Goal: Task Accomplishment & Management: Manage account settings

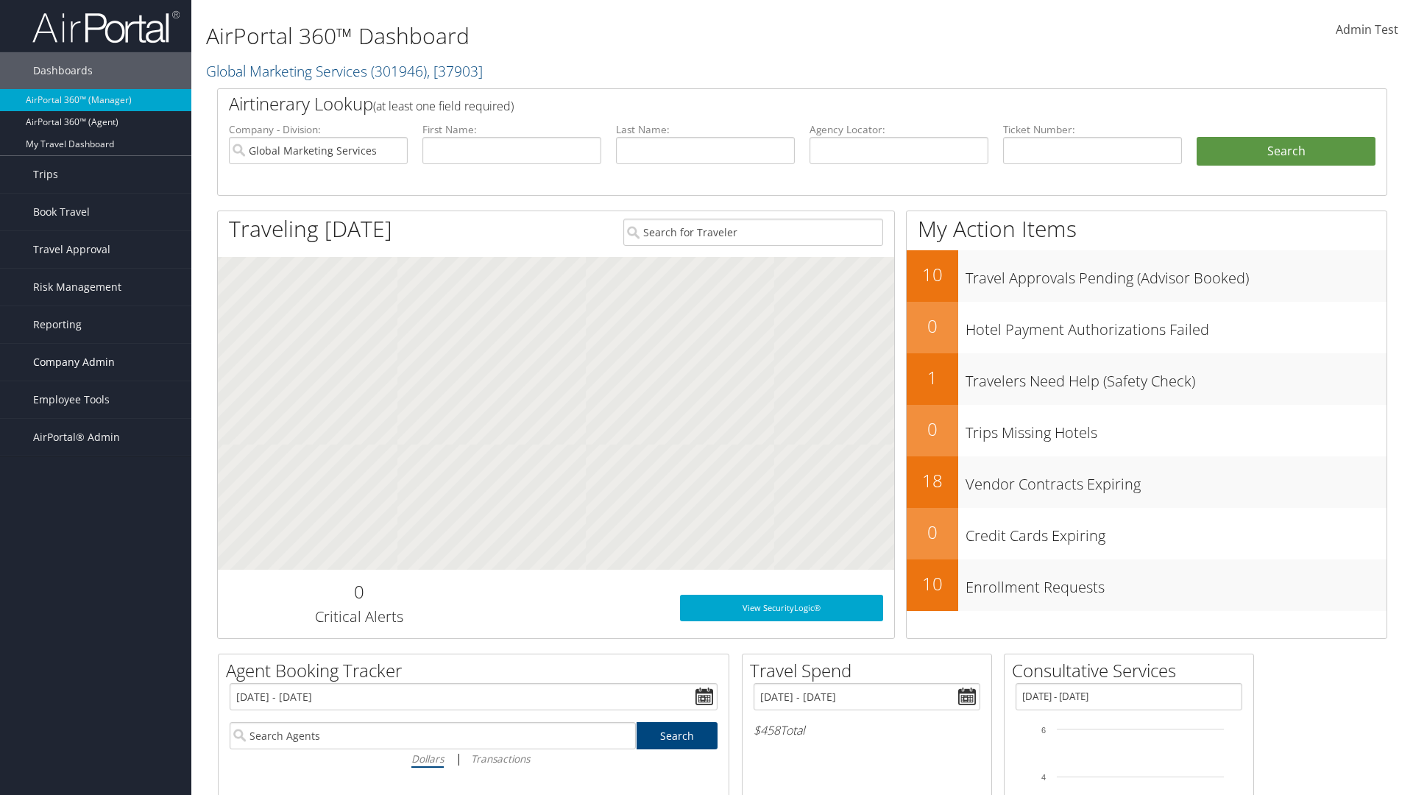
click at [96, 362] on span "Company Admin" at bounding box center [74, 362] width 82 height 37
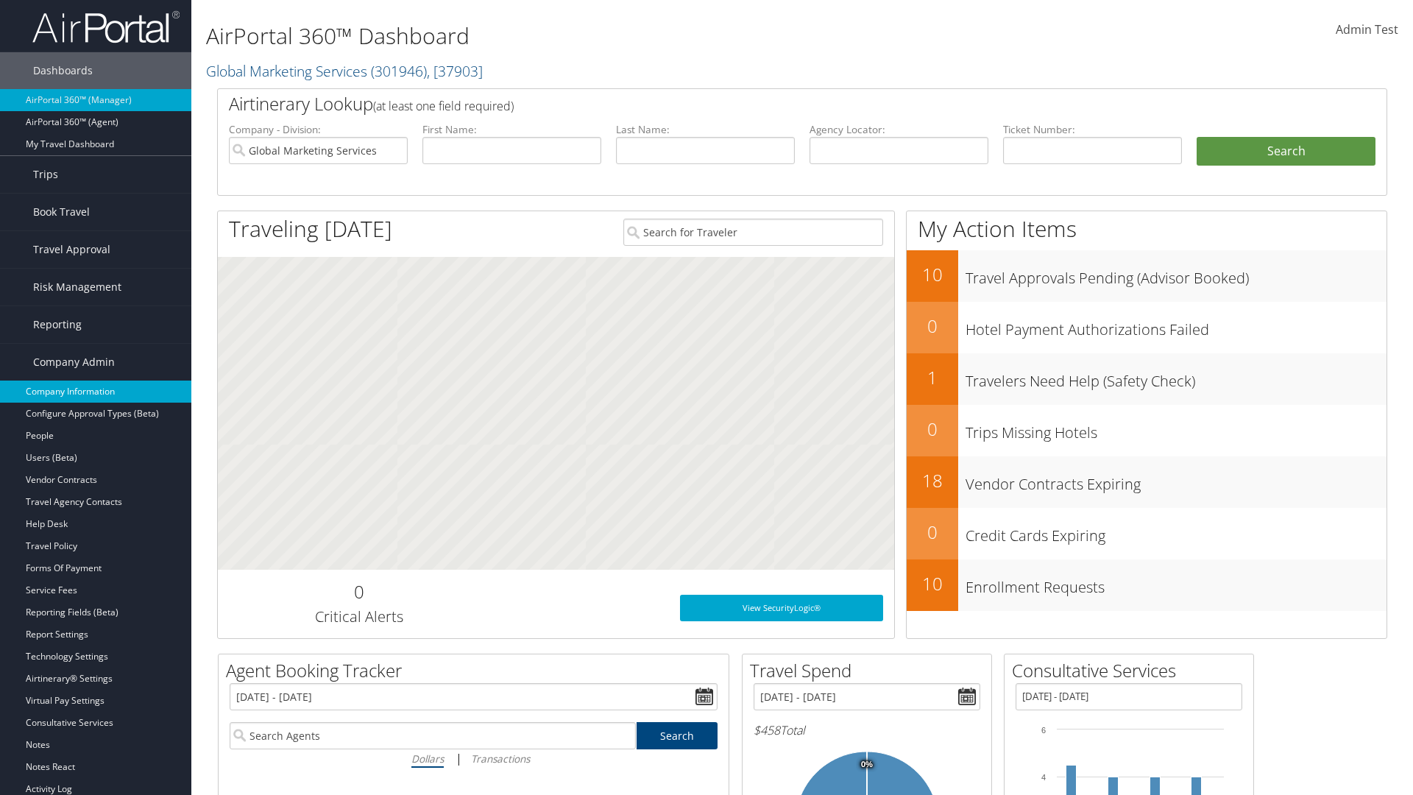
click at [96, 392] on link "Company Information" at bounding box center [95, 391] width 191 height 22
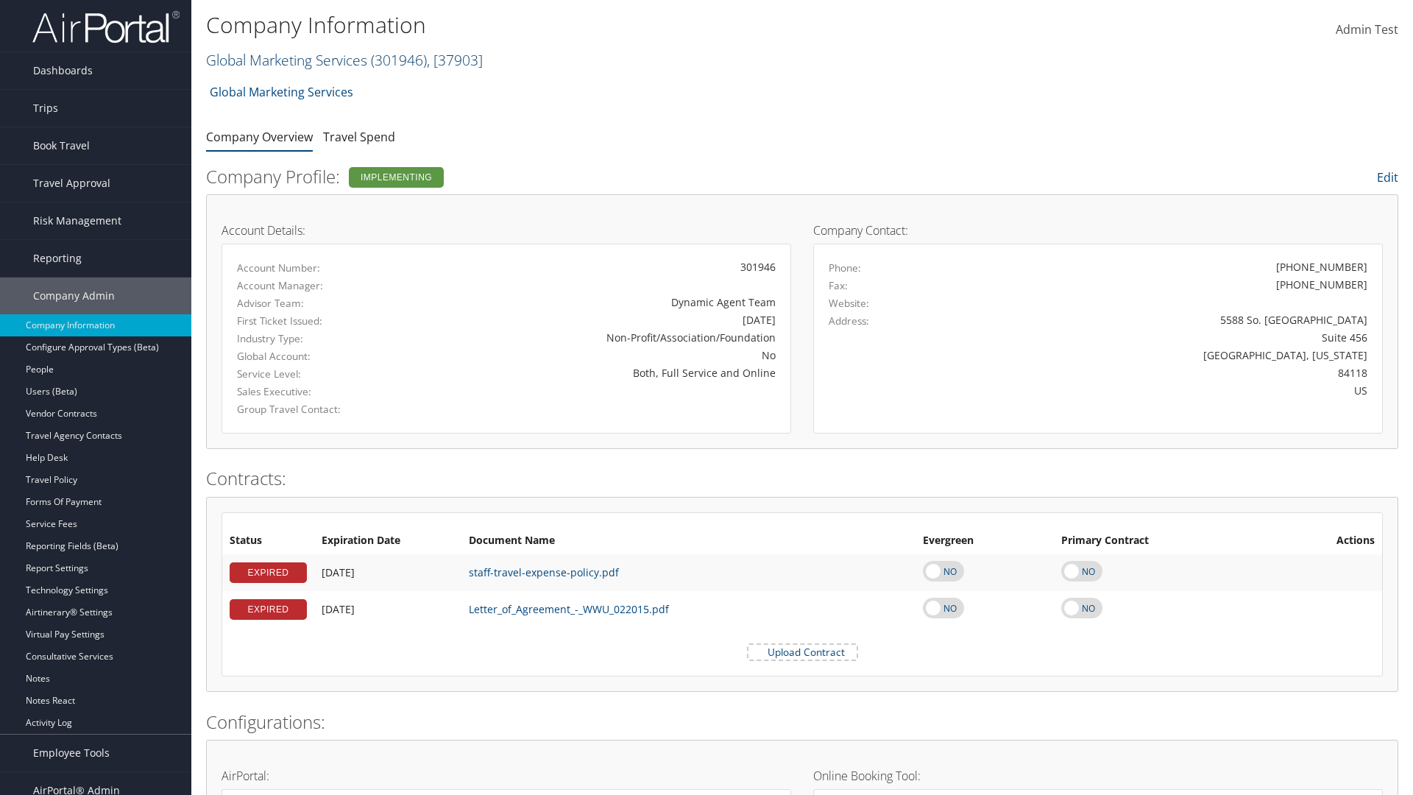
click at [285, 60] on link "Global Marketing Services ( 301946 ) , [ 37903 ]" at bounding box center [344, 60] width 277 height 20
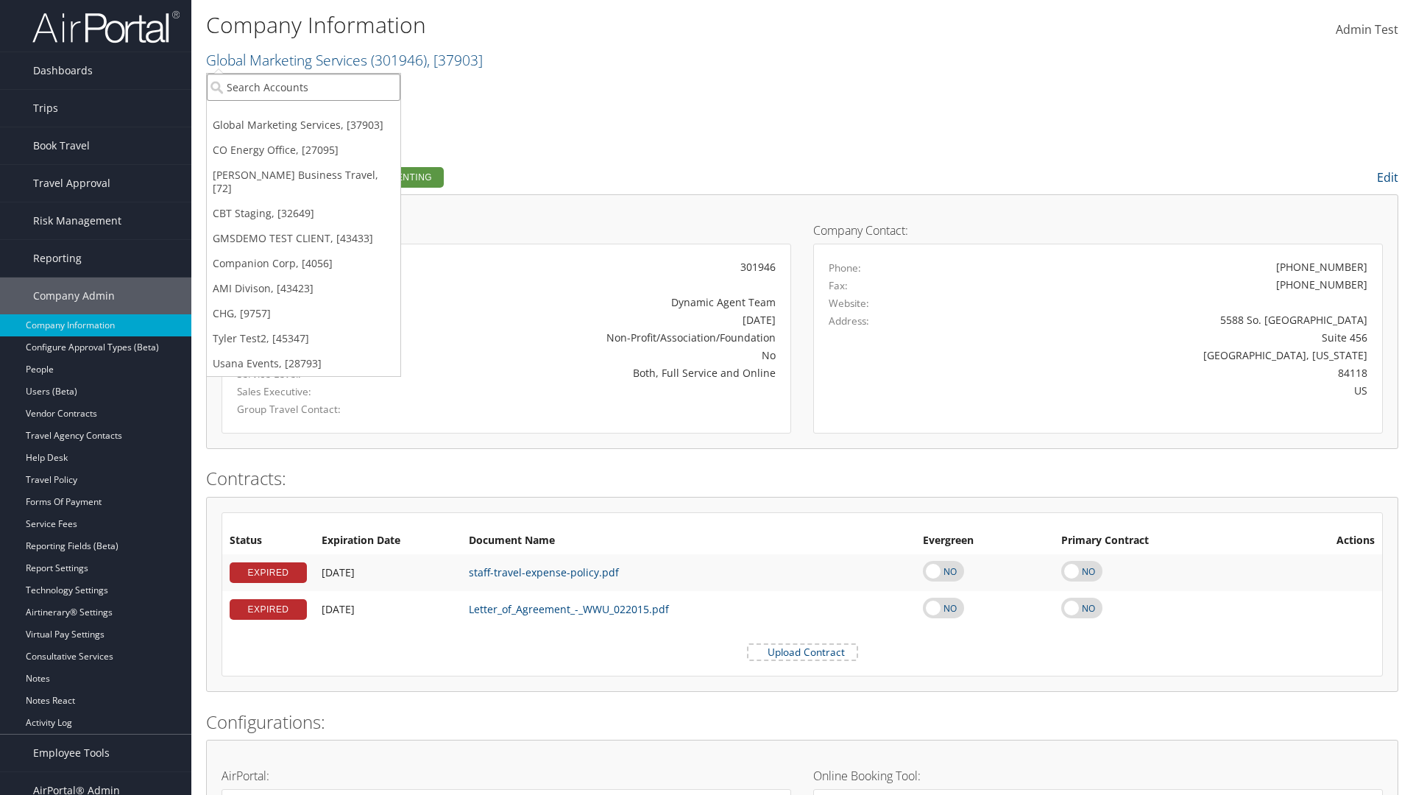
click at [303, 87] on input "search" at bounding box center [304, 87] width 194 height 27
type input "CBTSTG"
click at [303, 114] on div "CBT Staging (CBTSTG), [32649]" at bounding box center [304, 113] width 210 height 13
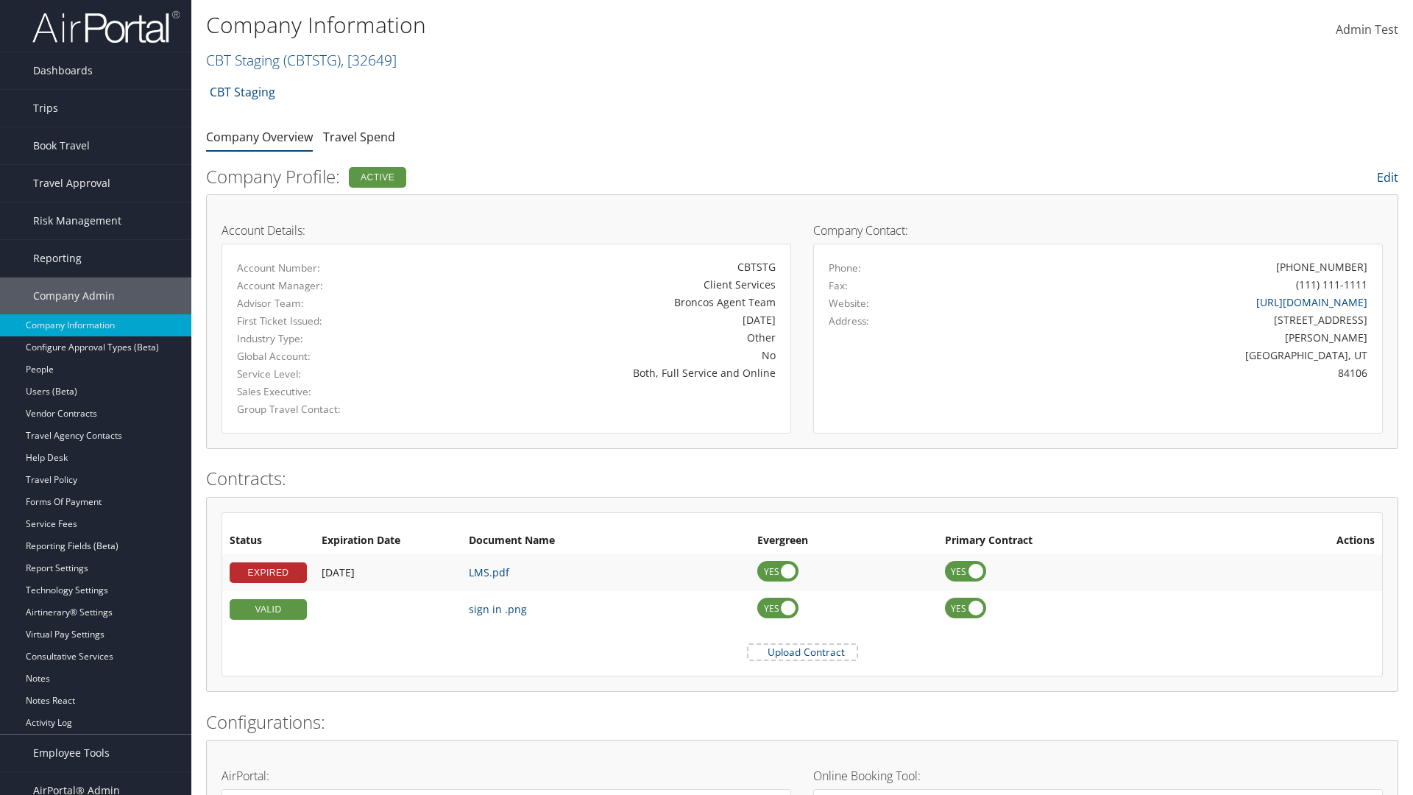
scroll to position [683, 0]
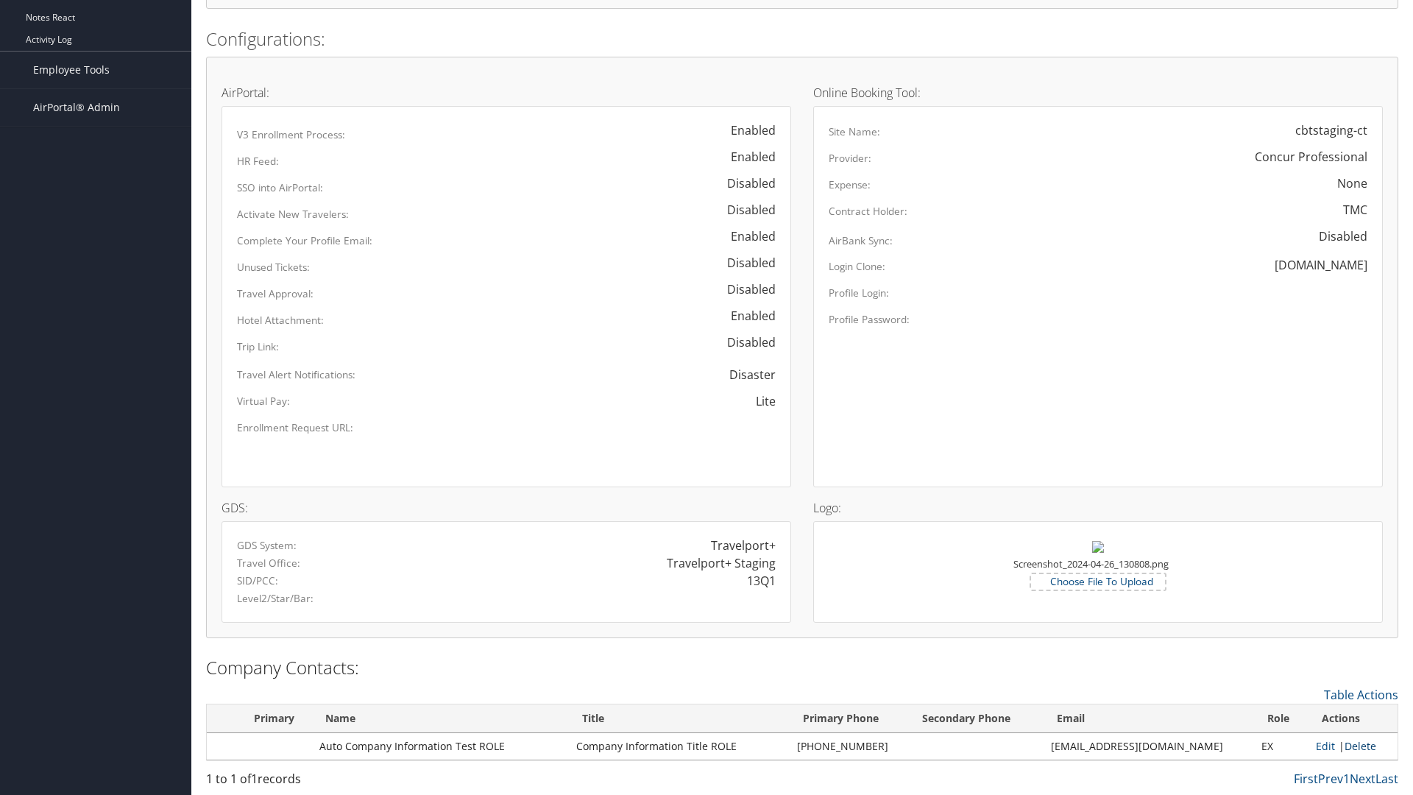
click at [1355, 745] on link "Delete" at bounding box center [1361, 746] width 32 height 14
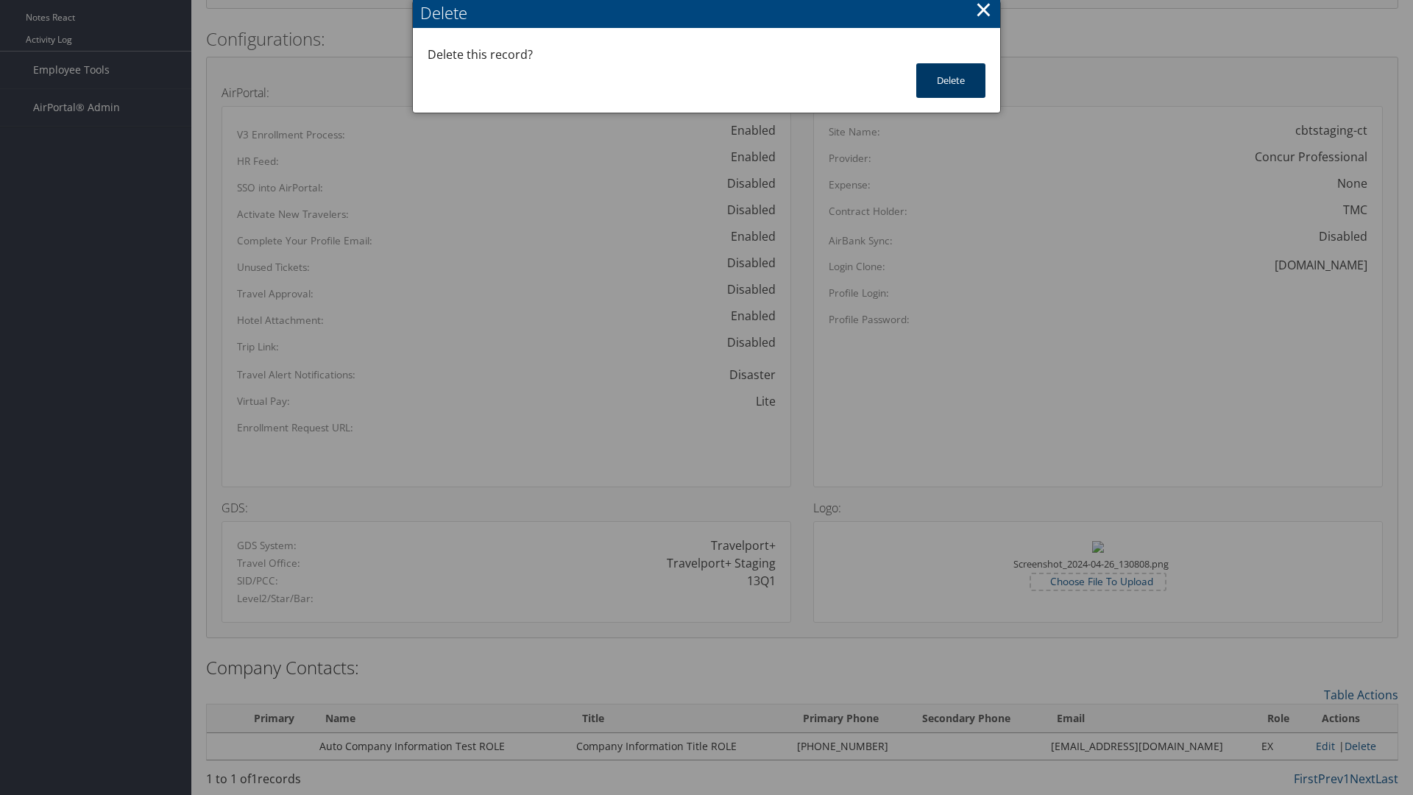
click at [951, 80] on button "Delete" at bounding box center [950, 80] width 69 height 35
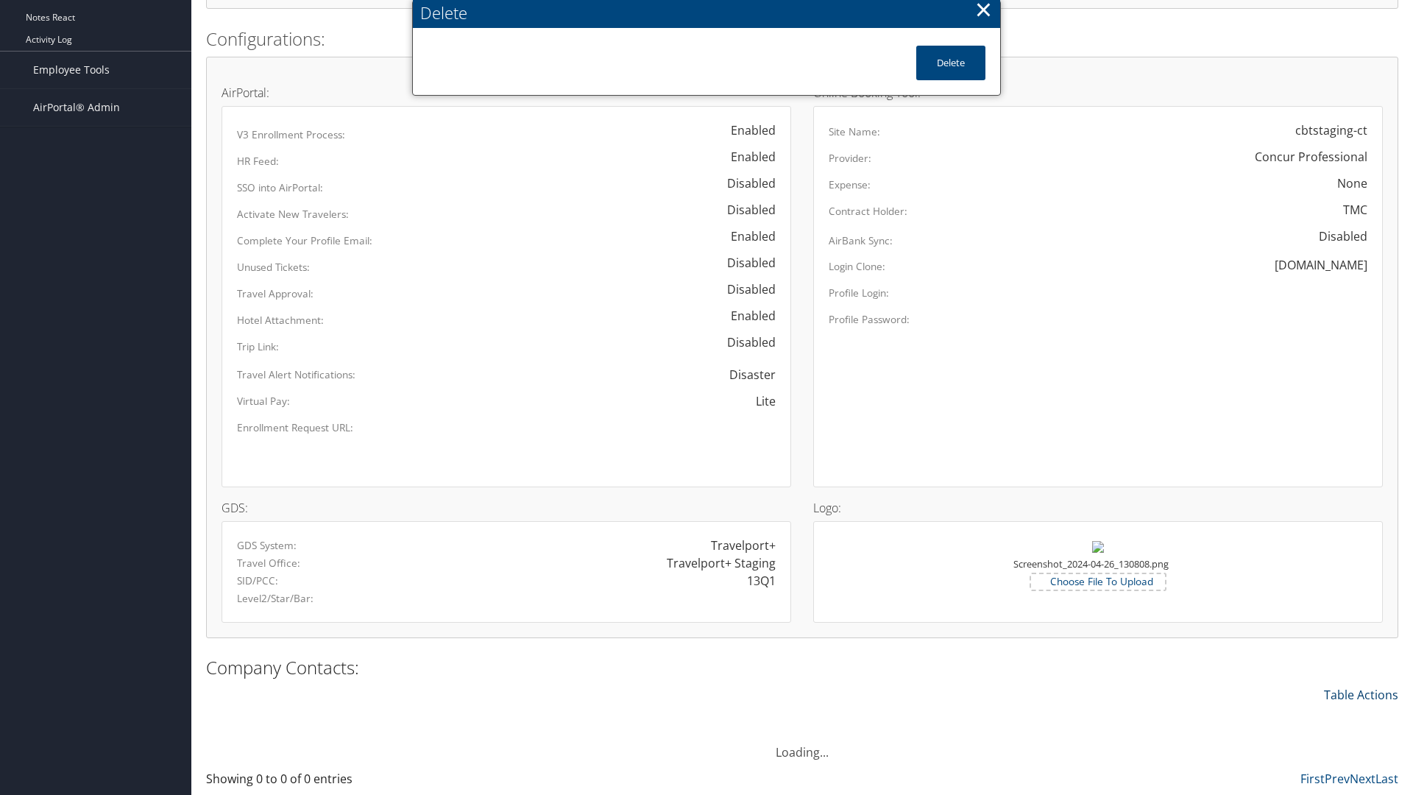
click at [1361, 694] on link "Table Actions" at bounding box center [1361, 695] width 74 height 16
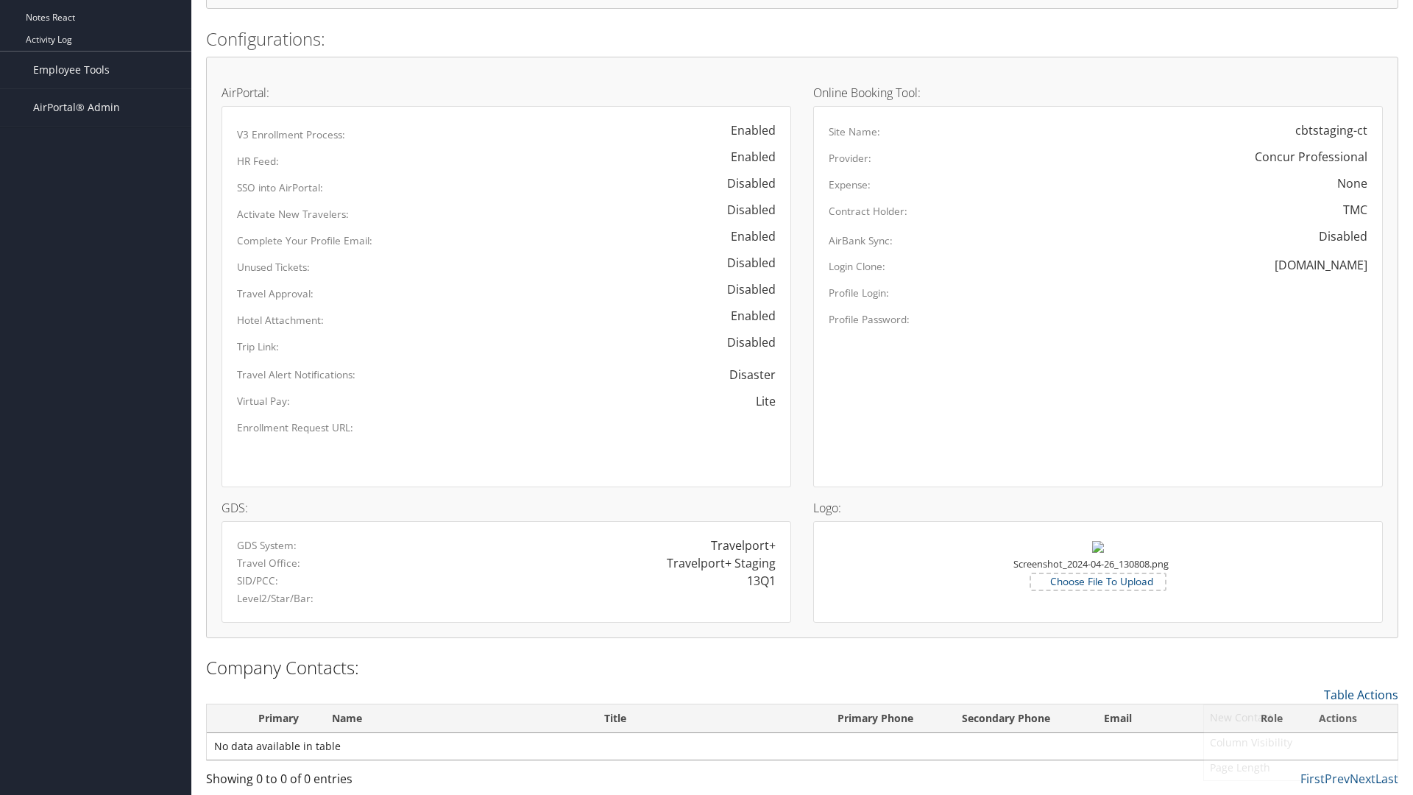
click at [1300, 717] on link "New Contact" at bounding box center [1301, 717] width 194 height 25
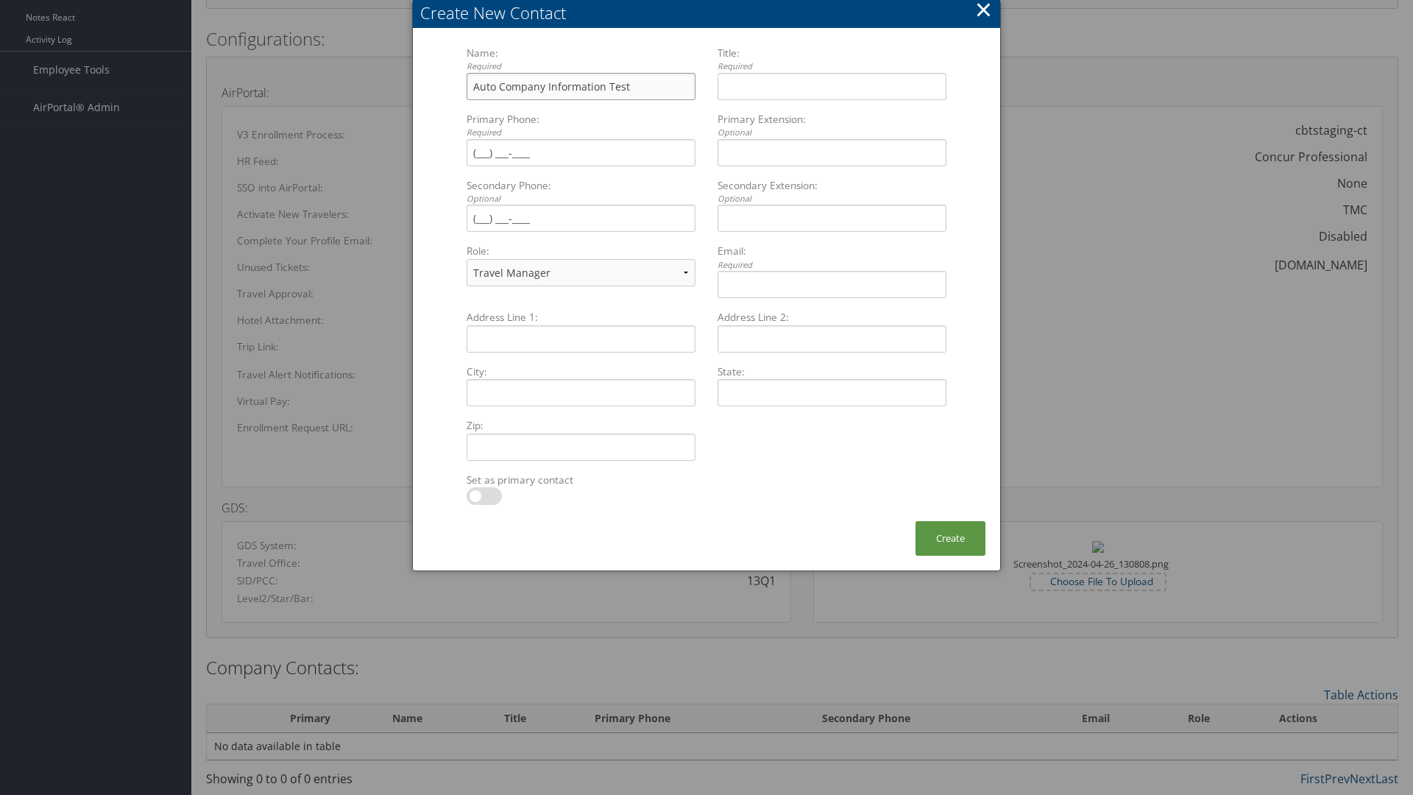
type input "Auto Company Information Test"
type input "Company Information Title"
type input "(801) 53"
